Goal: Communication & Community: Answer question/provide support

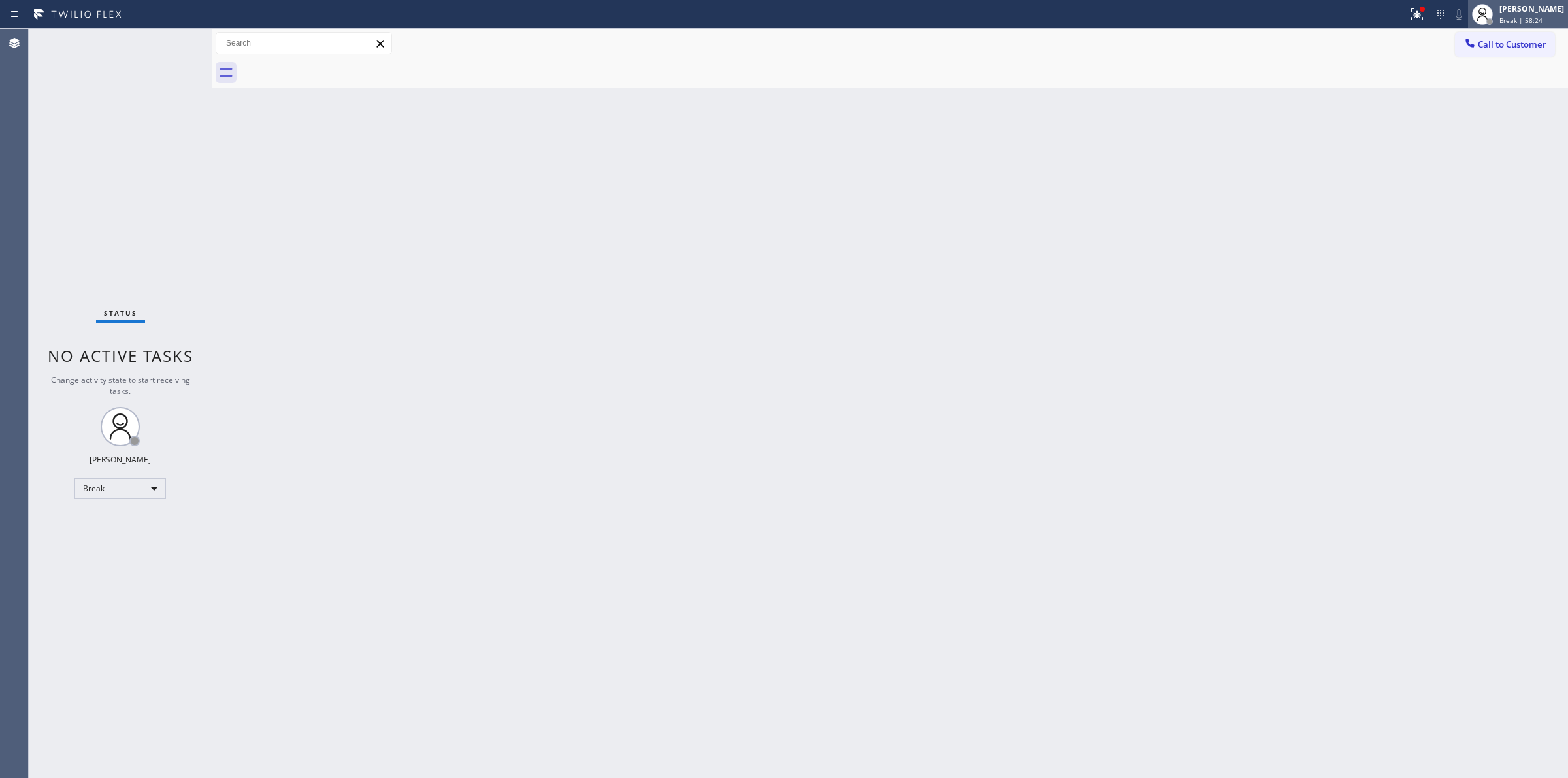
click at [1507, 19] on span "Break | 58:24" at bounding box center [1521, 19] width 43 height 9
click at [1485, 89] on button "Unavailable" at bounding box center [1502, 86] width 130 height 17
click at [1533, 46] on span "Call to Customer" at bounding box center [1512, 45] width 69 height 12
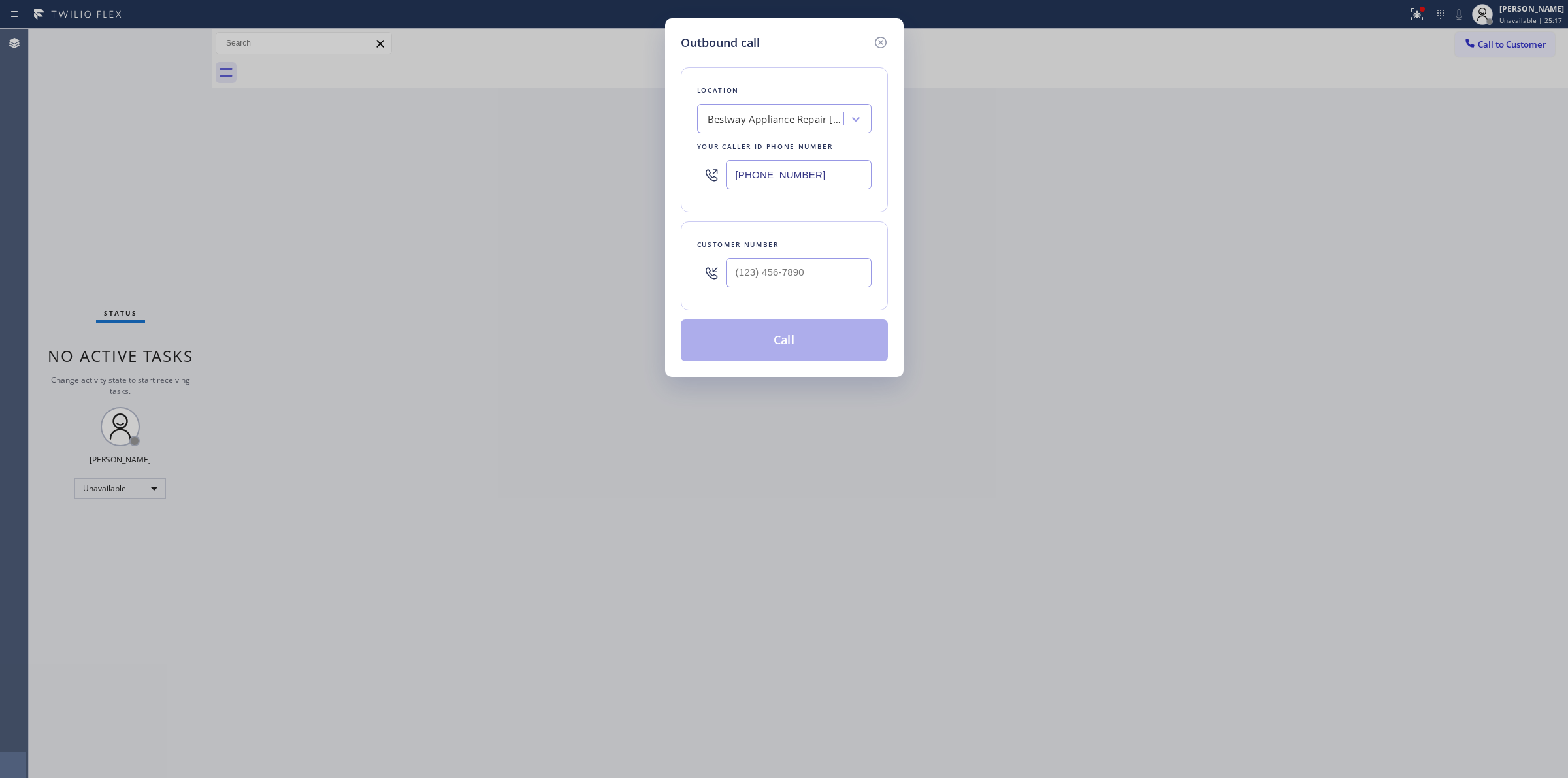
paste input "US Appliance Team"
type input "US Appliance Team"
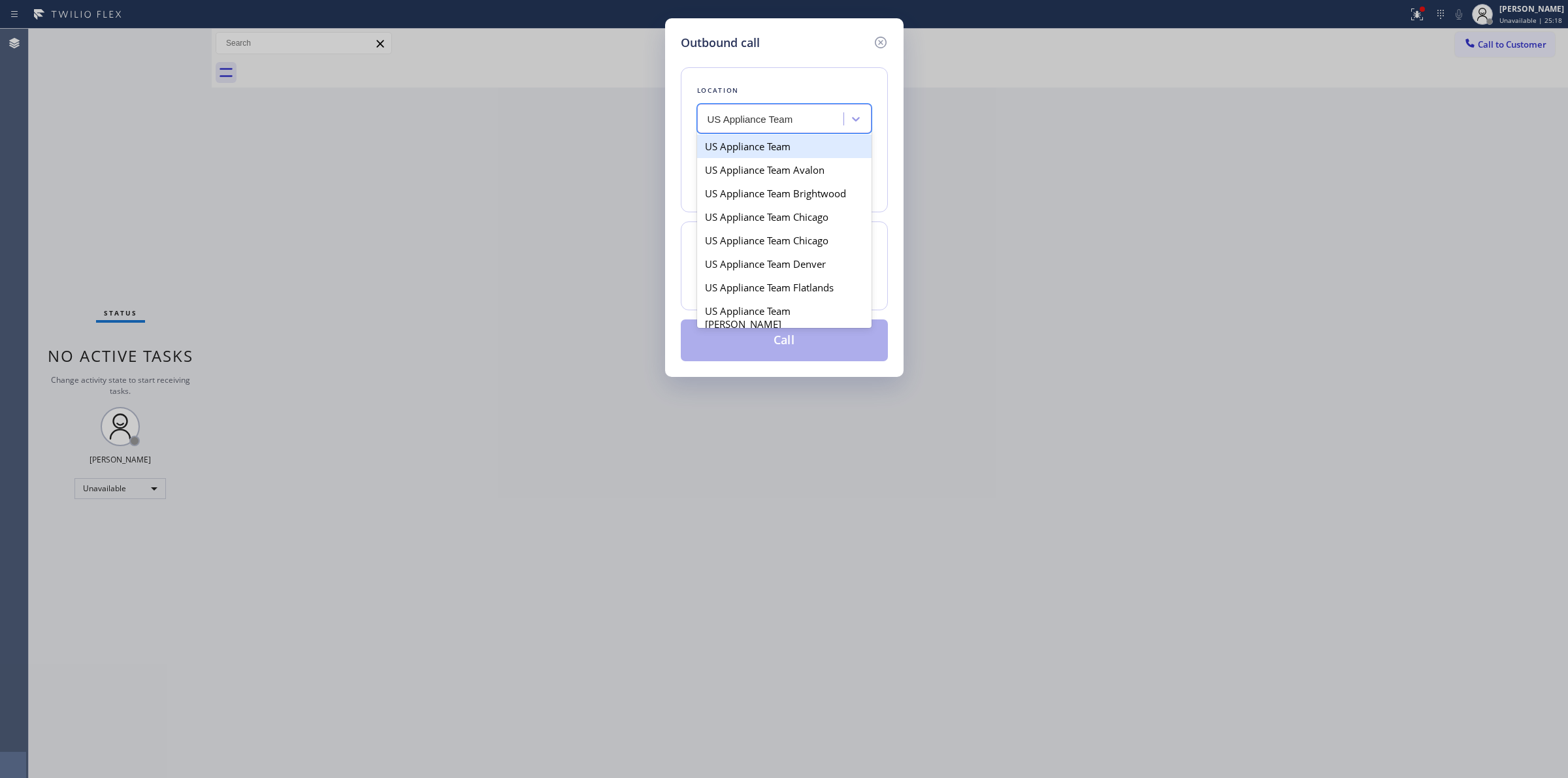
click at [778, 155] on div "US Appliance Team" at bounding box center [784, 146] width 174 height 24
type input "[PHONE_NUMBER]"
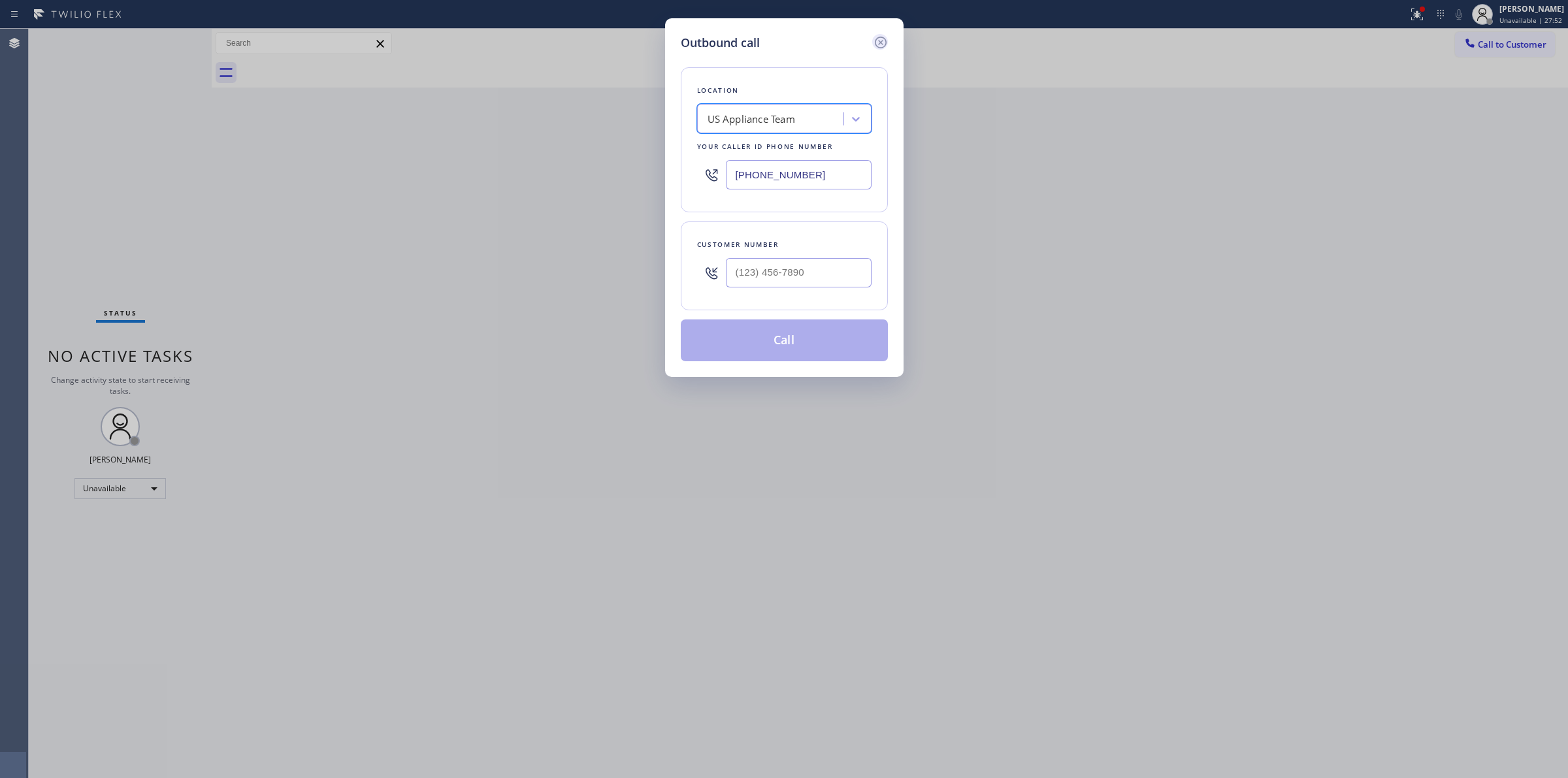
click at [883, 41] on icon at bounding box center [880, 42] width 15 height 15
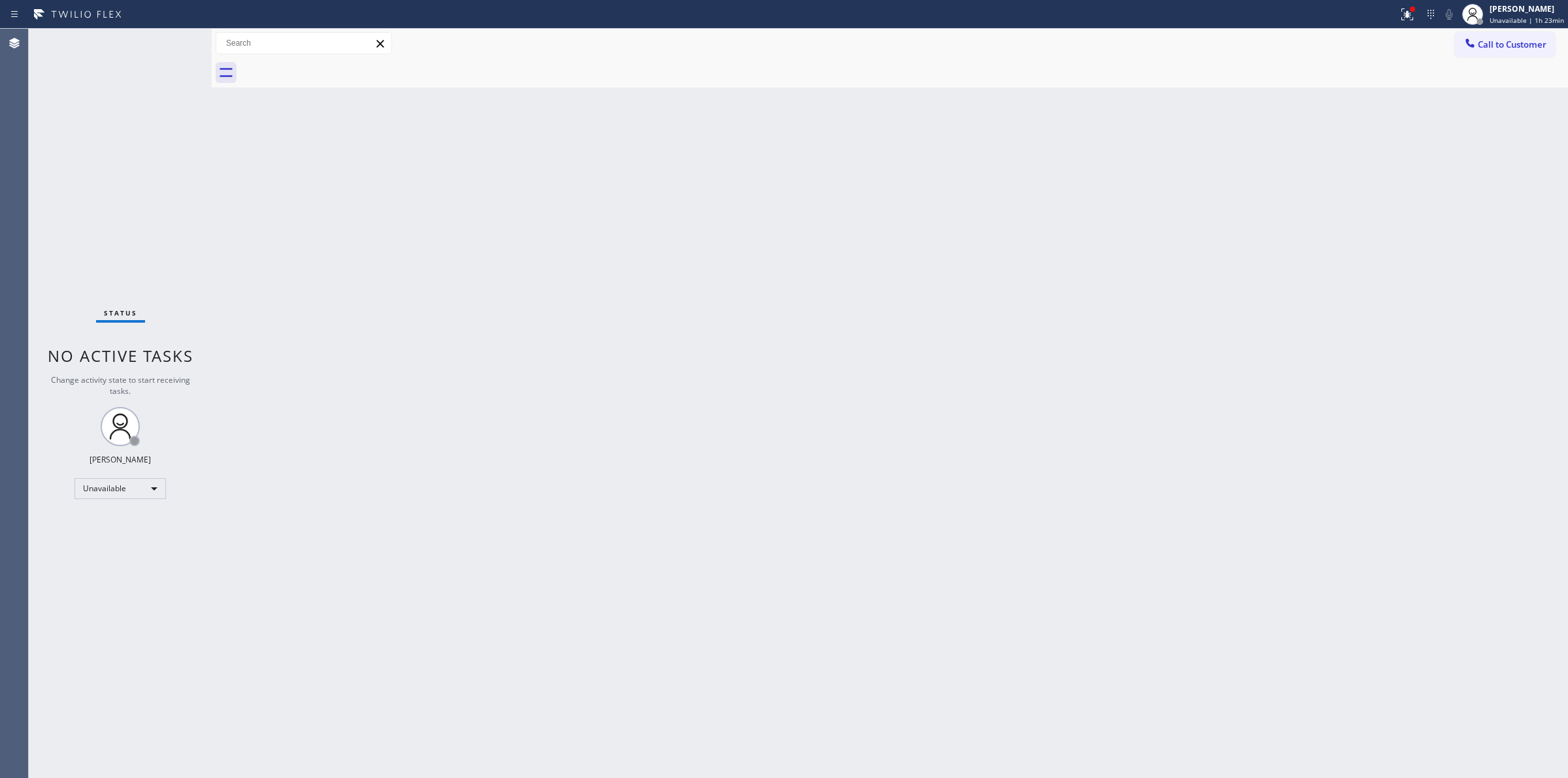
click at [1376, 332] on div "Back to Dashboard Change Sender ID Customers Technicians Select a contact Outbo…" at bounding box center [890, 403] width 1357 height 750
click at [1404, 363] on div "Back to Dashboard Change Sender ID Customers Technicians Select a contact Outbo…" at bounding box center [890, 403] width 1357 height 750
